Goal: Information Seeking & Learning: Stay updated

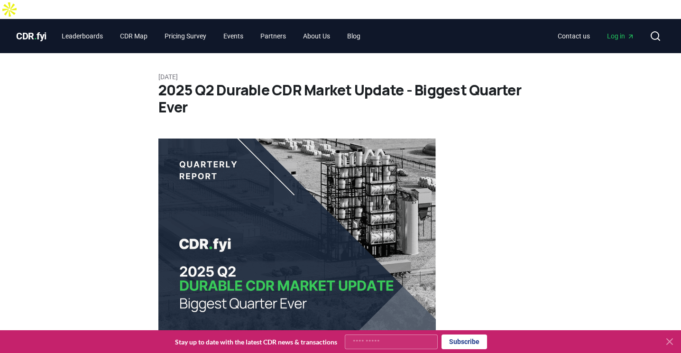
scroll to position [3657, 0]
